Goal: Information Seeking & Learning: Learn about a topic

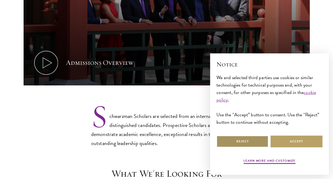
click at [230, 143] on button "Reject" at bounding box center [242, 141] width 52 height 12
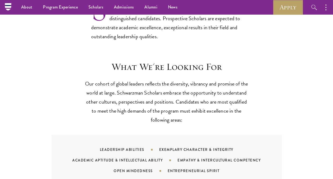
scroll to position [350, 0]
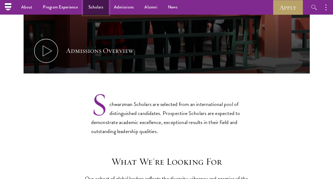
click at [97, 9] on link "Scholars" at bounding box center [95, 7] width 25 height 15
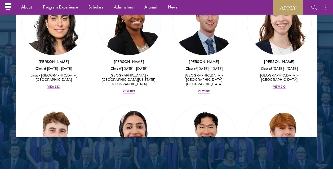
scroll to position [2542, 0]
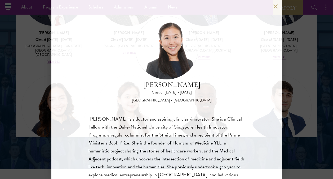
scroll to position [688, 0]
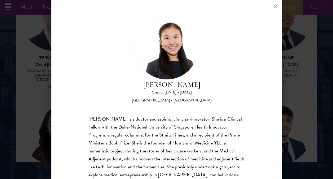
click at [277, 8] on button at bounding box center [275, 6] width 5 height 5
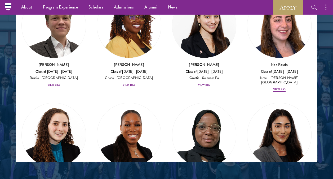
scroll to position [2876, 0]
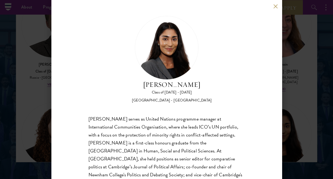
click at [274, 7] on button at bounding box center [275, 6] width 5 height 5
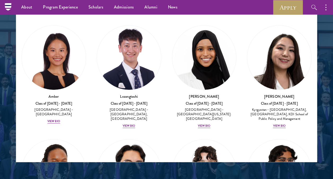
scroll to position [0, 0]
